Goal: Task Accomplishment & Management: Complete application form

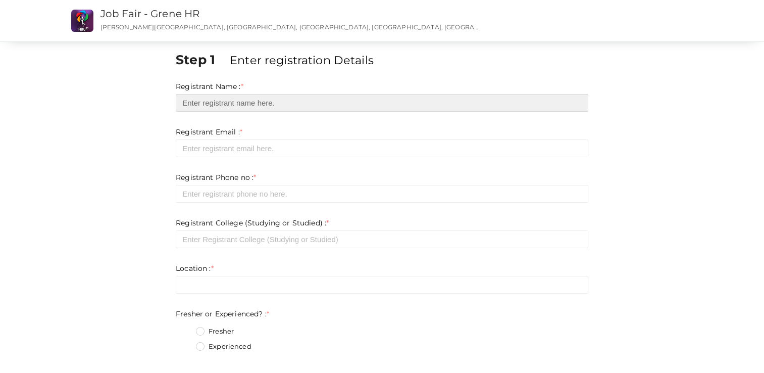
click at [214, 100] on input "text" at bounding box center [382, 103] width 413 height 18
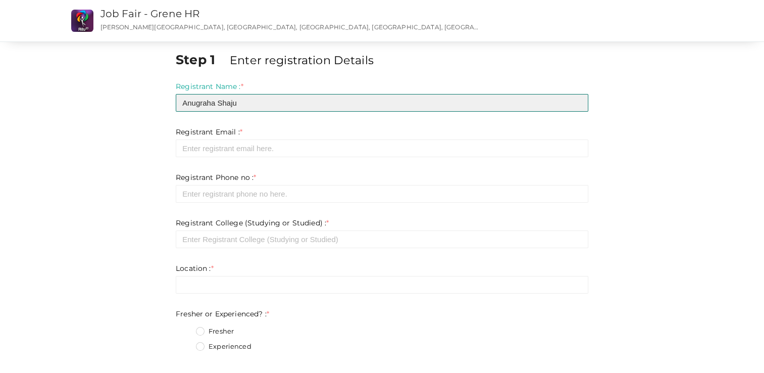
type input "Anugraha Shaju"
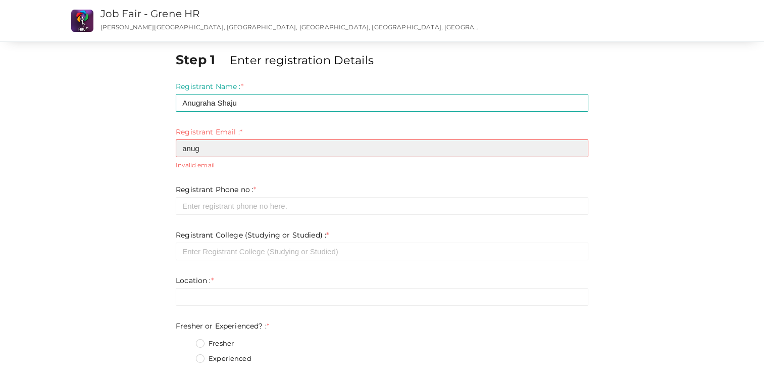
type input "[EMAIL_ADDRESS][DOMAIN_NAME]"
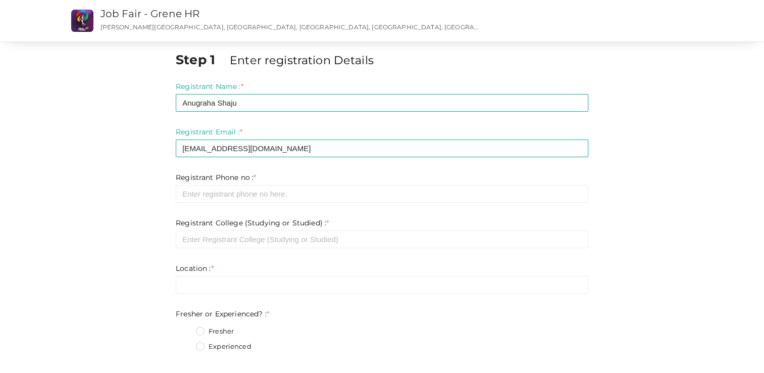
click at [203, 213] on form "Registrant Name : * Anugraha Shaju Required. Invalid email Invalid phone number…" at bounding box center [382, 369] width 413 height 576
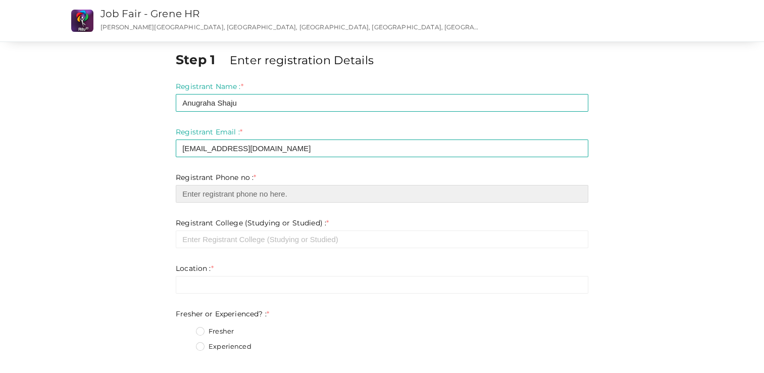
click at [203, 193] on input "number" at bounding box center [382, 194] width 413 height 18
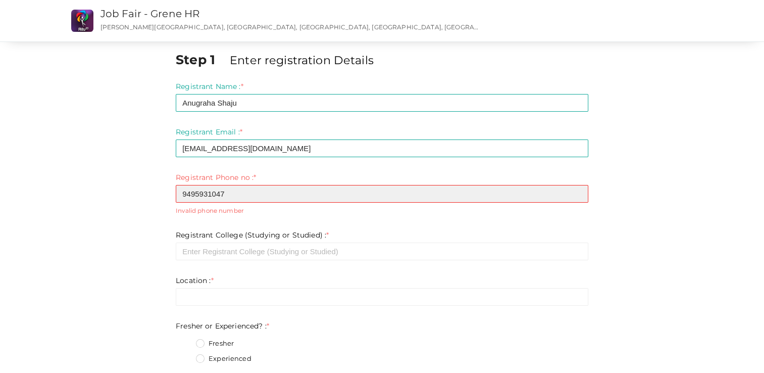
type input "9495931047"
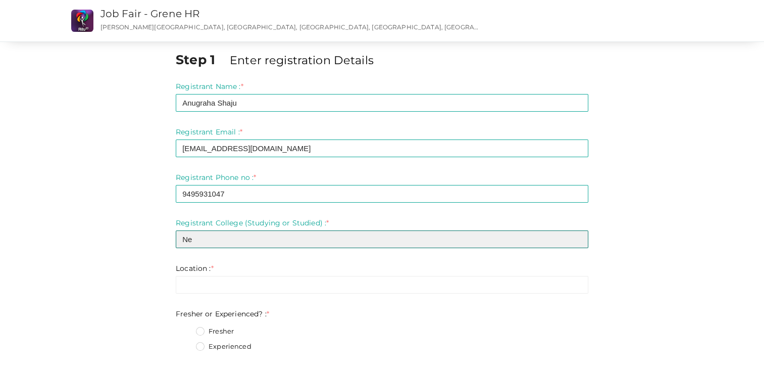
type input "N"
type input "Government Engineering College Sreekrishnapuram"
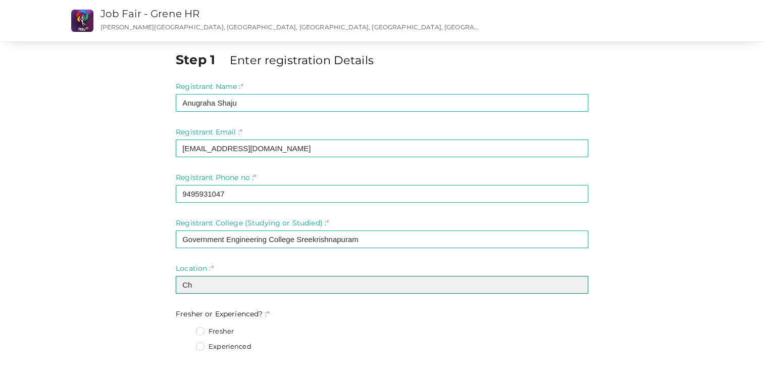
type input "C"
type input "Thrissur"
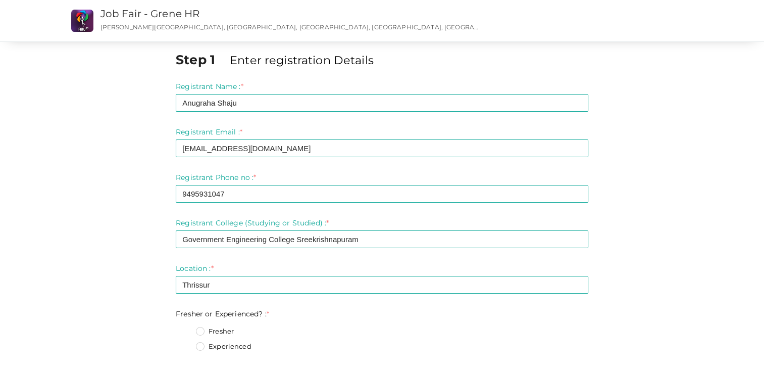
click at [201, 330] on label "Fresher" at bounding box center [215, 331] width 38 height 10
click at [186, 328] on Experienced\?\+0 "Fresher" at bounding box center [186, 328] width 0 height 0
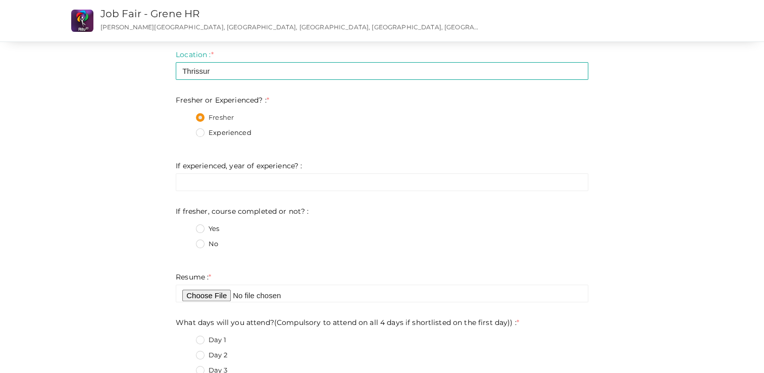
scroll to position [214, 0]
click at [202, 225] on label "Yes" at bounding box center [207, 228] width 23 height 10
click at [186, 225] on not\?\+0 "Yes" at bounding box center [186, 225] width 0 height 0
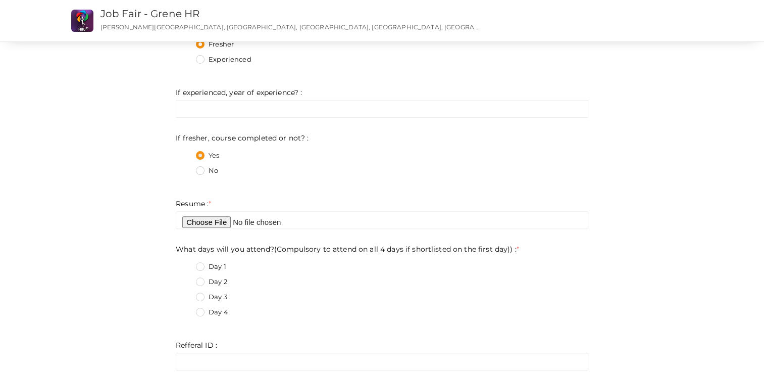
scroll to position [289, 0]
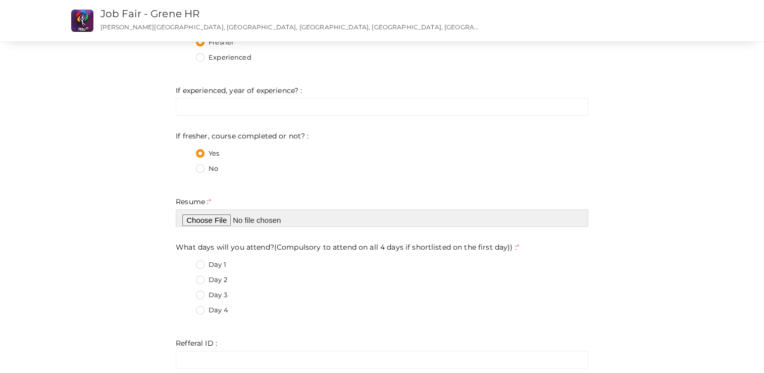
click at [207, 220] on input "file" at bounding box center [382, 218] width 413 height 18
click at [204, 215] on input "file" at bounding box center [382, 218] width 413 height 18
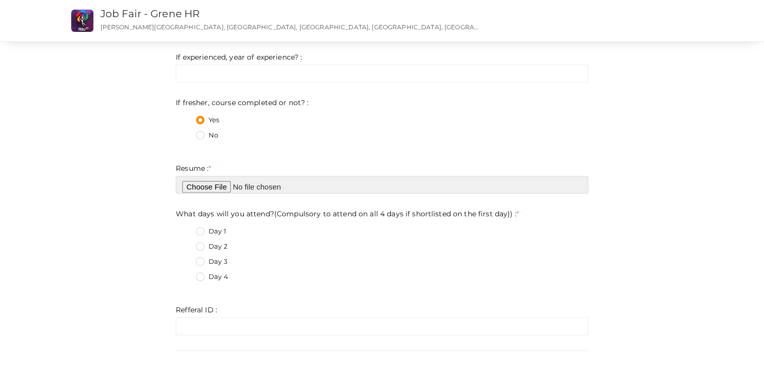
scroll to position [323, 0]
click at [215, 181] on input "file" at bounding box center [382, 184] width 413 height 18
type input "C:\fakepath\ANUGRAHA SHAJU-TEST-DEV-ENGINEER-RESUME.docx"
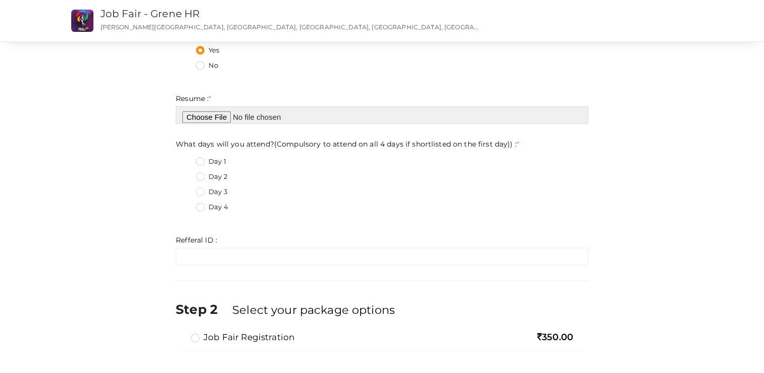
scroll to position [418, 0]
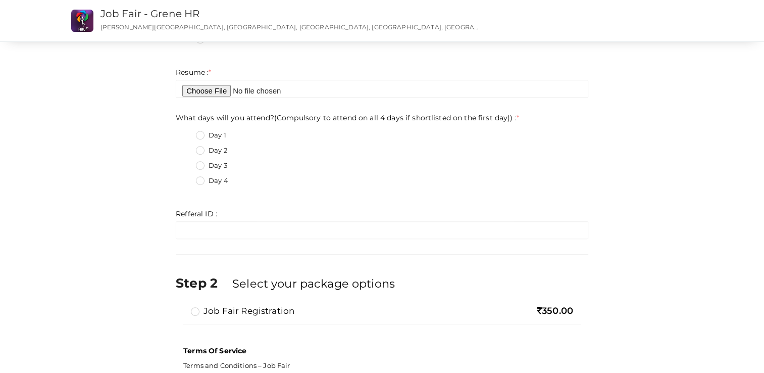
click at [202, 162] on label "Day 3" at bounding box center [211, 166] width 31 height 10
click at [186, 163] on day\)\)\+2 "Day 3" at bounding box center [186, 163] width 0 height 0
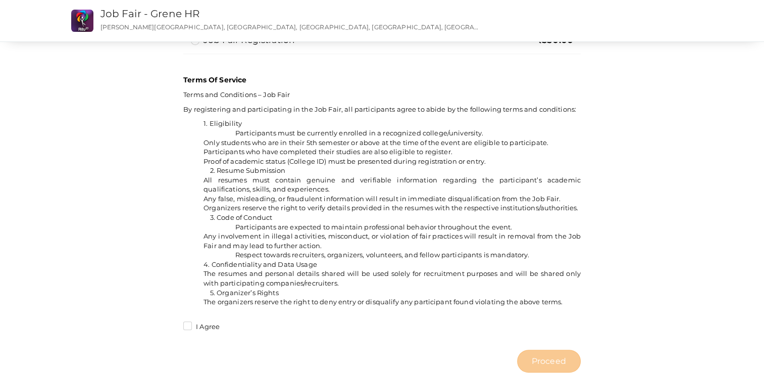
scroll to position [755, 0]
